Goal: Task Accomplishment & Management: Use online tool/utility

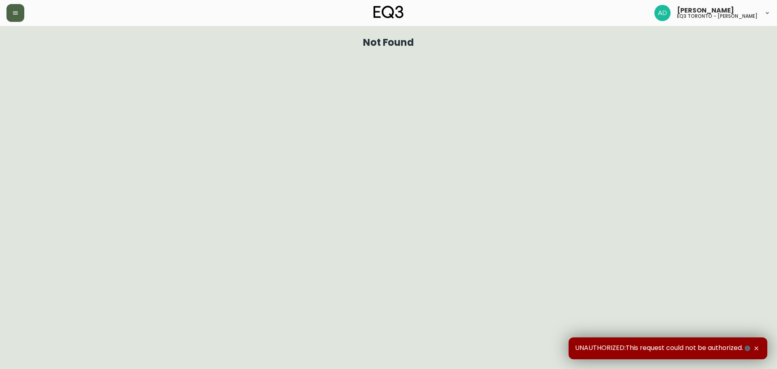
click at [16, 15] on icon "button" at bounding box center [15, 12] width 5 height 3
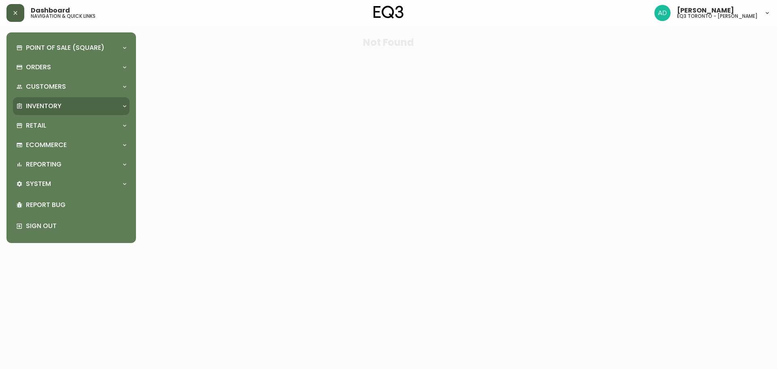
click at [81, 102] on div "Inventory" at bounding box center [67, 106] width 102 height 9
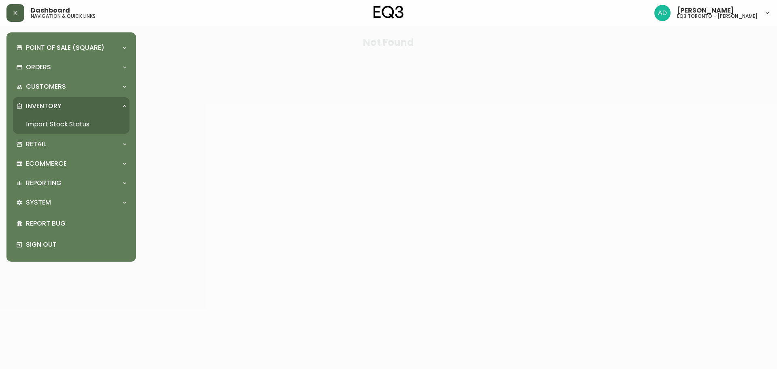
click at [65, 123] on link "Import Stock Status" at bounding box center [71, 124] width 117 height 19
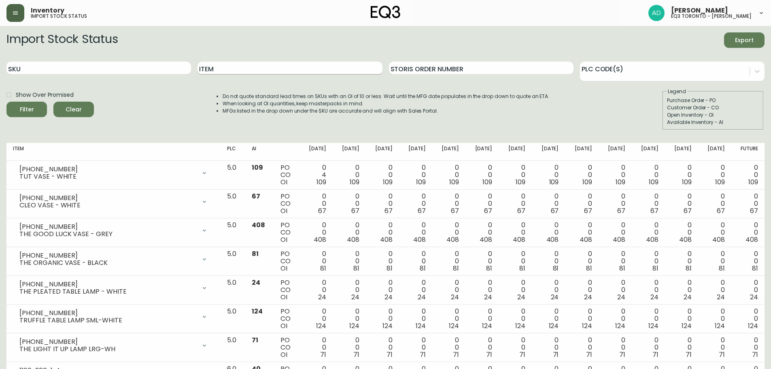
click at [238, 67] on input "Item" at bounding box center [290, 68] width 185 height 13
paste input "3020-844-13-A"
type input "3020-844-13-A"
click at [6, 102] on button "Filter" at bounding box center [26, 109] width 40 height 15
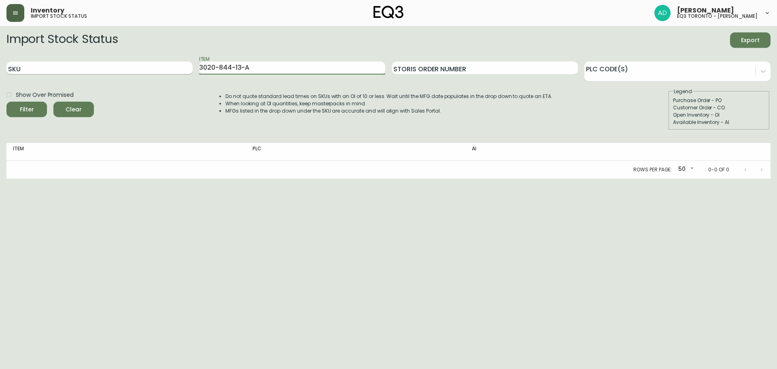
drag, startPoint x: 249, startPoint y: 68, endPoint x: 176, endPoint y: 69, distance: 72.5
click at [176, 69] on div "SKU Item 3020-844-13-A Storis Order Number PLC Code(s)" at bounding box center [388, 68] width 764 height 26
click at [107, 67] on input "SKU" at bounding box center [99, 68] width 186 height 13
paste input "3020-844-13-A"
type input "3020-844-13-A"
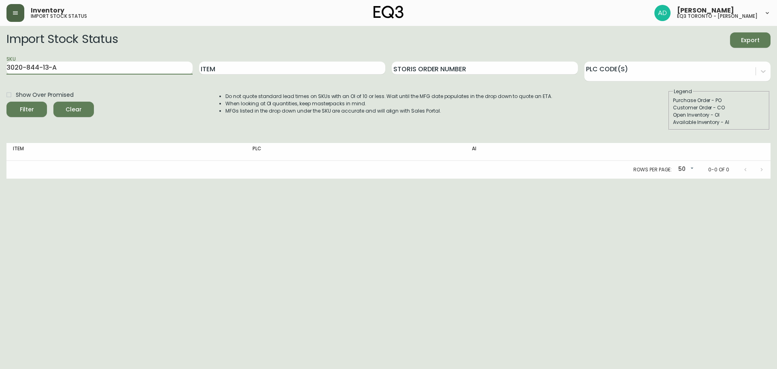
click at [32, 108] on span "Filter" at bounding box center [27, 109] width 28 height 10
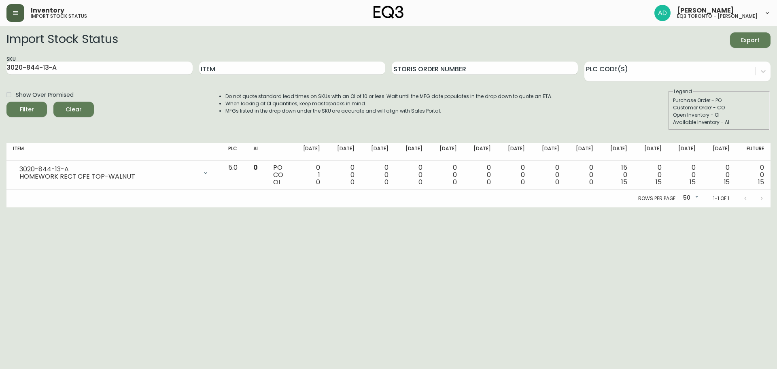
drag, startPoint x: 79, startPoint y: 111, endPoint x: 83, endPoint y: 105, distance: 7.2
click at [77, 110] on span "Clear" at bounding box center [74, 109] width 28 height 10
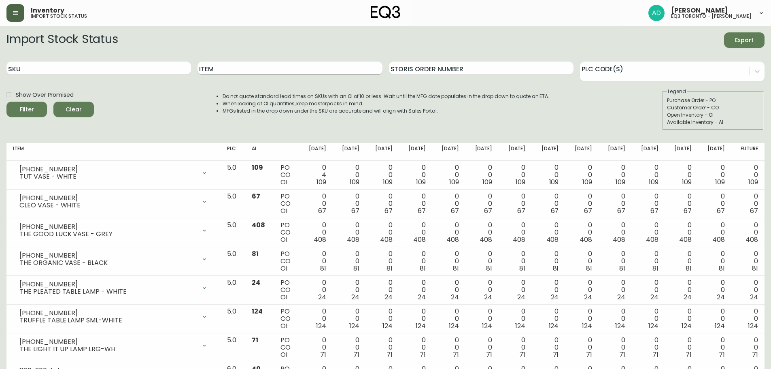
click at [229, 67] on input "Item" at bounding box center [290, 68] width 185 height 13
click at [6, 102] on button "Filter" at bounding box center [26, 109] width 40 height 15
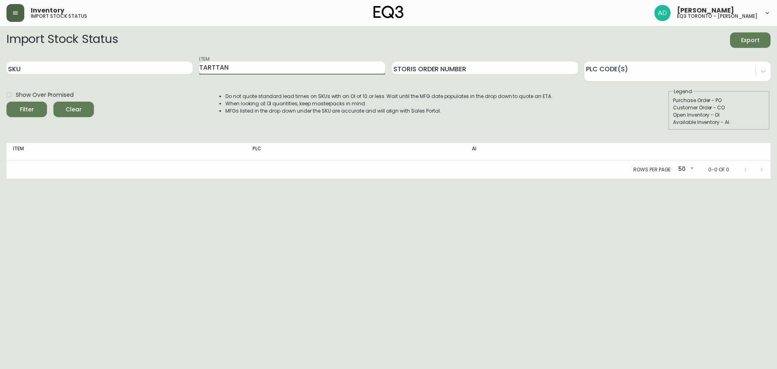
click at [220, 69] on input "TARTTAN" at bounding box center [292, 68] width 186 height 13
type input "TARTAN"
click at [6, 102] on button "Filter" at bounding box center [26, 109] width 40 height 15
